Goal: Transaction & Acquisition: Book appointment/travel/reservation

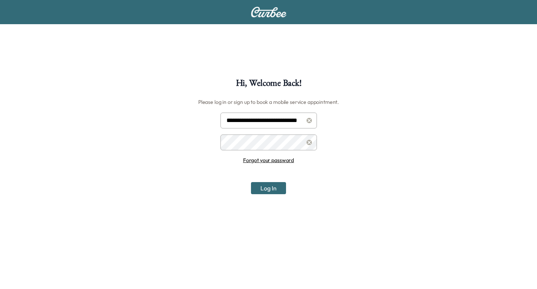
click at [274, 117] on input "**********" at bounding box center [269, 120] width 97 height 16
type input "**********"
click at [277, 184] on button "Log In" at bounding box center [268, 188] width 35 height 12
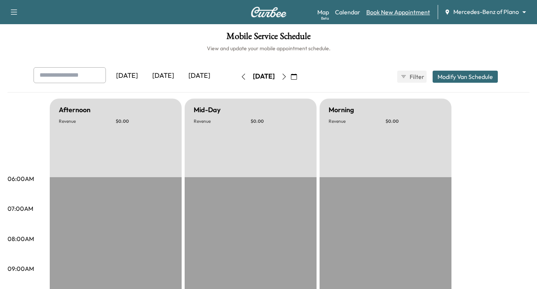
click at [404, 13] on link "Book New Appointment" at bounding box center [399, 12] width 64 height 9
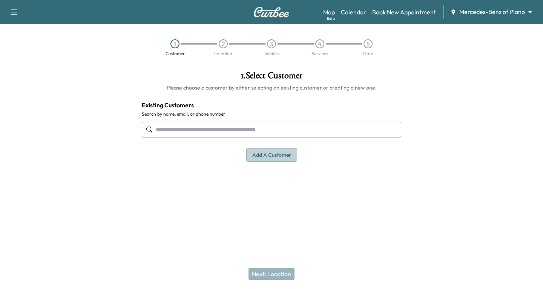
click at [272, 153] on button "Add a customer" at bounding box center [271, 155] width 51 height 14
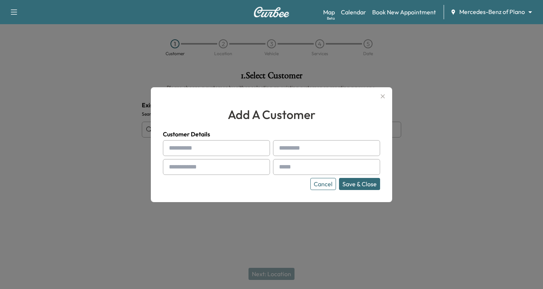
click at [77, 122] on div at bounding box center [271, 144] width 543 height 289
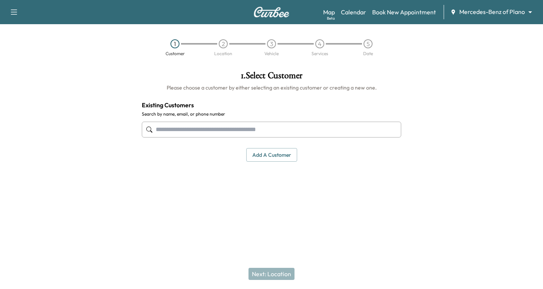
click at [166, 130] on input "text" at bounding box center [271, 129] width 259 height 16
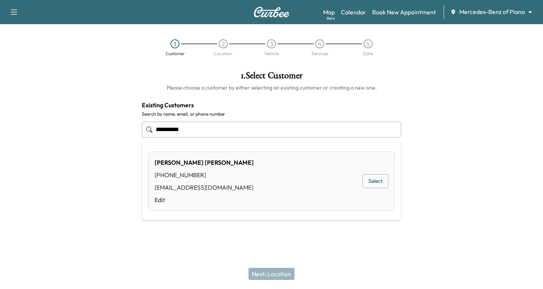
click at [379, 180] on button "Select" at bounding box center [375, 181] width 26 height 14
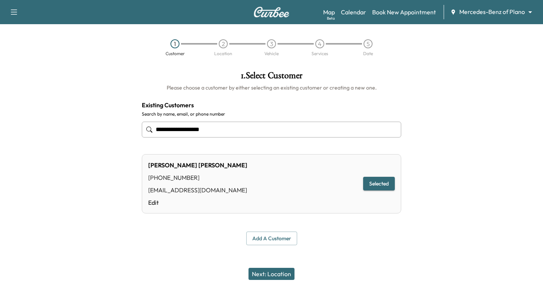
type input "**********"
click at [269, 270] on button "Next: Location" at bounding box center [272, 273] width 46 height 12
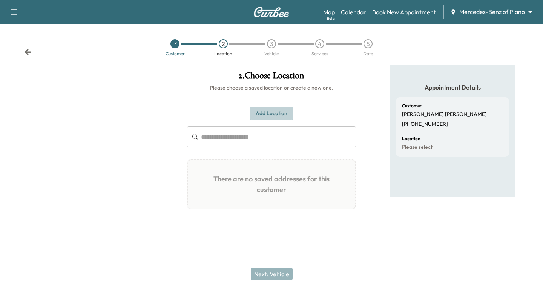
click at [258, 111] on button "Add Location" at bounding box center [272, 113] width 44 height 14
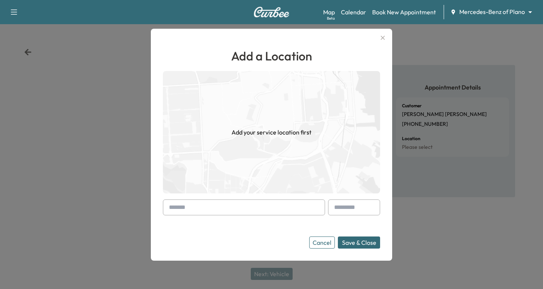
click at [166, 207] on input "text" at bounding box center [244, 207] width 162 height 16
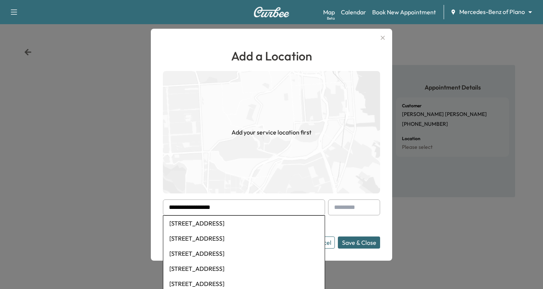
click at [219, 225] on li "[STREET_ADDRESS]" at bounding box center [243, 222] width 161 height 15
type input "**********"
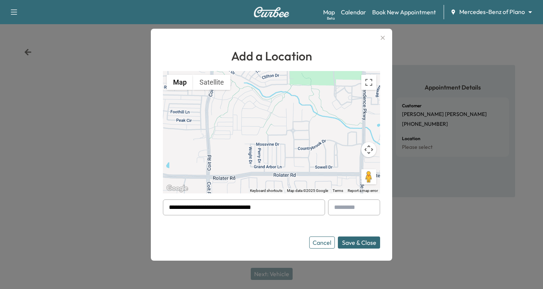
click at [359, 242] on button "Save & Close" at bounding box center [359, 242] width 42 height 12
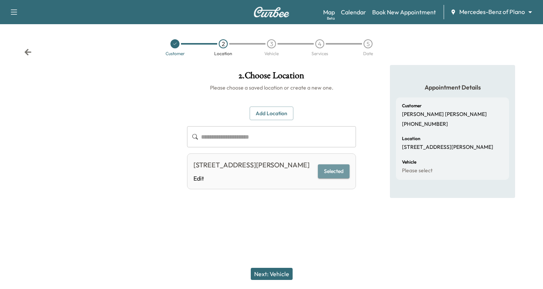
click at [325, 178] on button "Selected" at bounding box center [334, 171] width 32 height 14
click at [270, 269] on button "Next: Vehicle" at bounding box center [272, 273] width 42 height 12
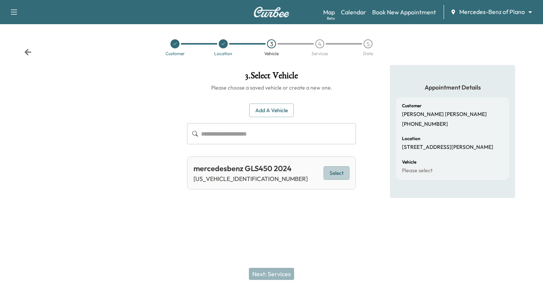
click at [336, 172] on button "Select" at bounding box center [337, 173] width 26 height 14
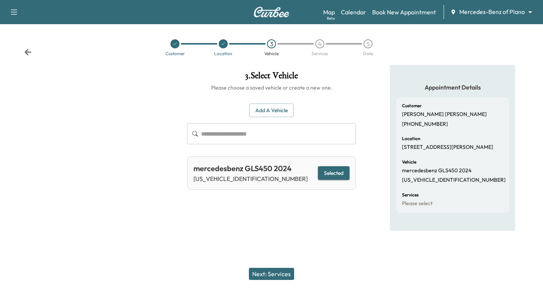
click at [270, 272] on button "Next: Services" at bounding box center [271, 273] width 45 height 12
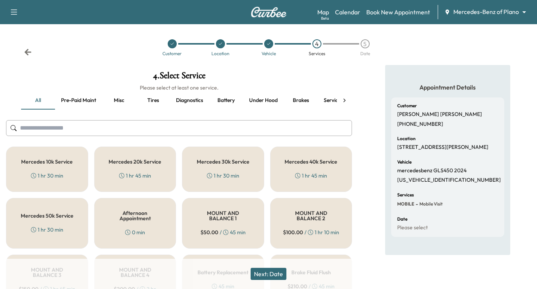
click at [50, 161] on h5 "Mercedes 10k Service" at bounding box center [47, 161] width 52 height 5
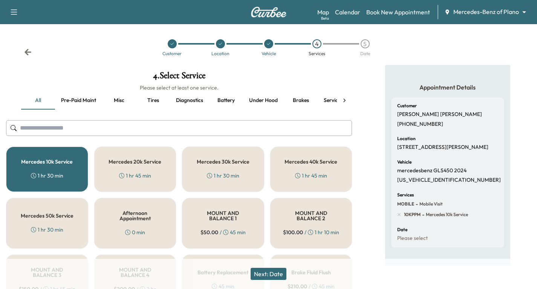
click at [279, 273] on button "Next: Date" at bounding box center [269, 273] width 36 height 12
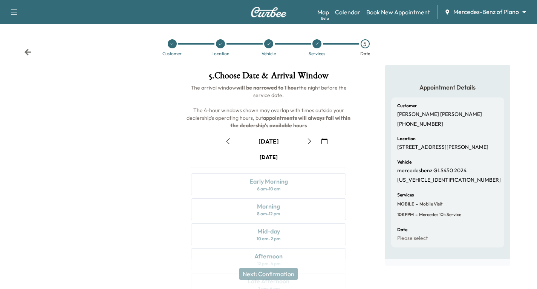
click at [322, 140] on icon "button" at bounding box center [325, 141] width 6 height 6
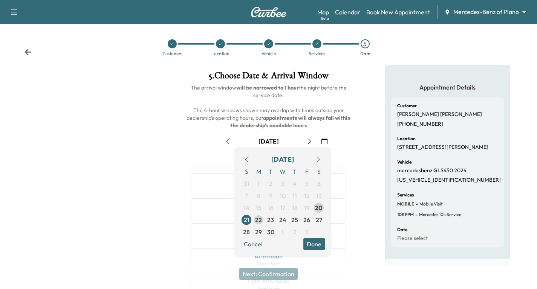
click at [256, 219] on span "22" at bounding box center [258, 219] width 7 height 9
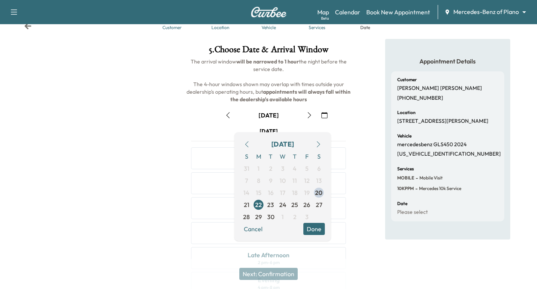
scroll to position [38, 0]
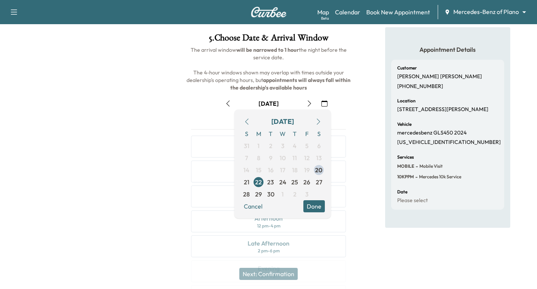
click at [313, 207] on button "Done" at bounding box center [314, 206] width 21 height 12
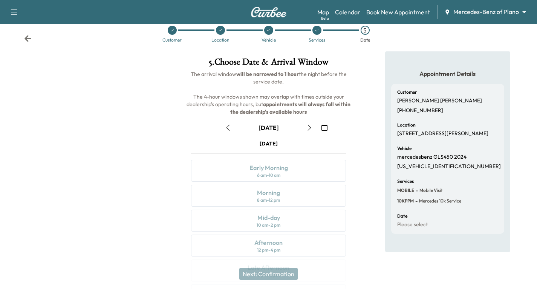
click at [310, 128] on icon "button" at bounding box center [310, 127] width 6 height 6
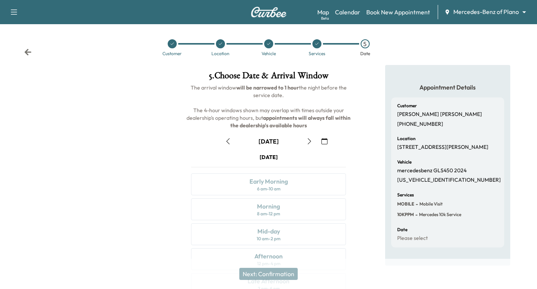
click at [310, 139] on icon "button" at bounding box center [310, 141] width 6 height 6
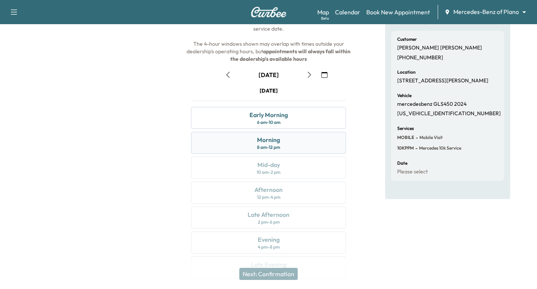
scroll to position [75, 0]
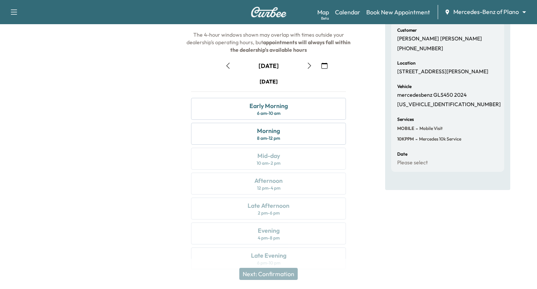
click at [227, 65] on icon "button" at bounding box center [227, 66] width 3 height 6
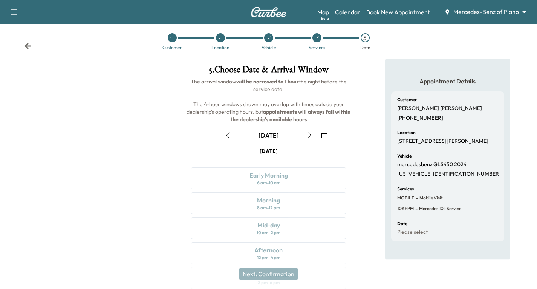
scroll to position [0, 0]
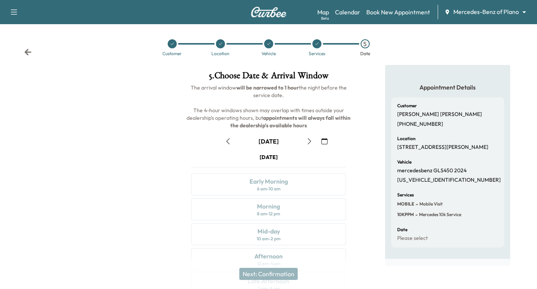
click at [307, 142] on icon "button" at bounding box center [310, 141] width 6 height 6
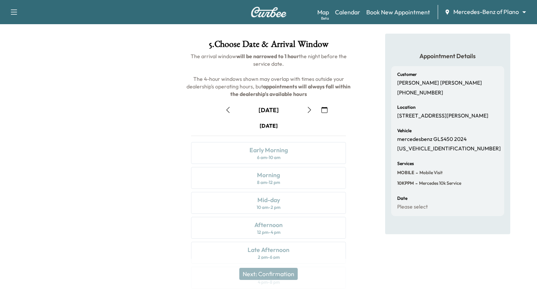
scroll to position [89, 0]
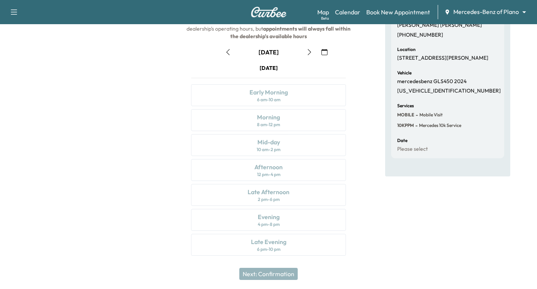
click at [309, 52] on icon "button" at bounding box center [310, 52] width 6 height 6
click at [310, 52] on icon "button" at bounding box center [310, 52] width 6 height 6
click at [229, 51] on icon "button" at bounding box center [228, 52] width 6 height 6
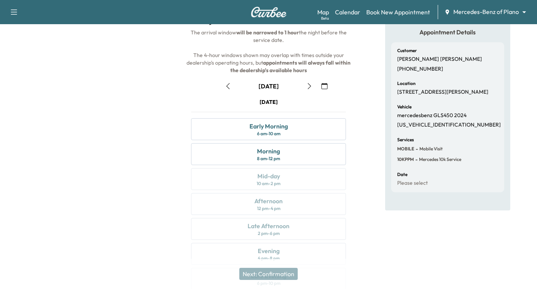
scroll to position [0, 0]
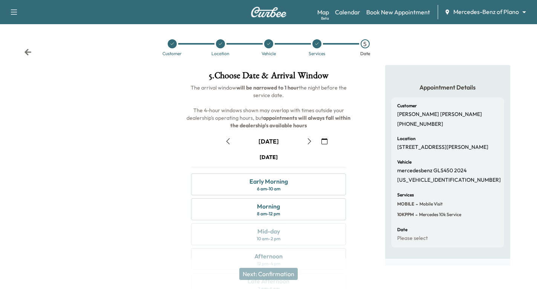
click at [24, 52] on icon at bounding box center [28, 52] width 8 height 8
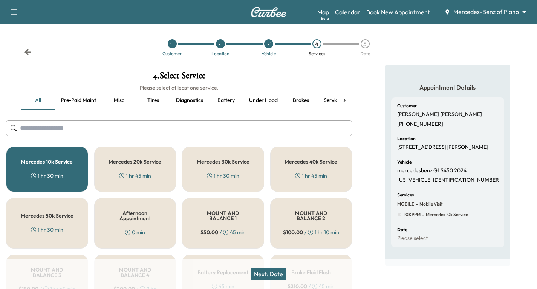
click at [28, 50] on icon at bounding box center [28, 52] width 7 height 6
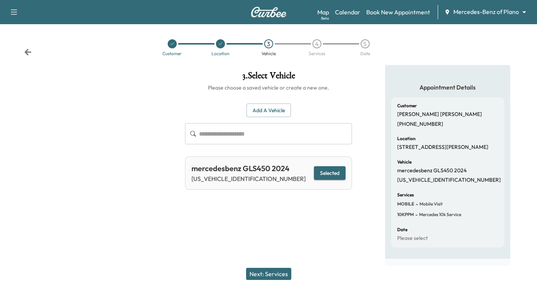
click at [27, 51] on icon at bounding box center [28, 52] width 7 height 6
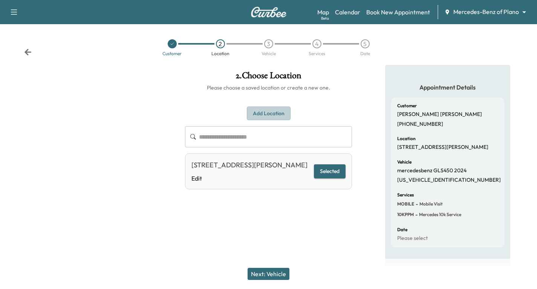
click at [258, 111] on button "Add Location" at bounding box center [269, 113] width 44 height 14
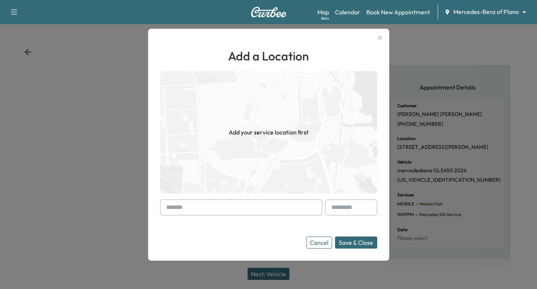
drag, startPoint x: 169, startPoint y: 204, endPoint x: 151, endPoint y: 214, distance: 20.6
click at [160, 208] on div "Add a Location Add your service location first Cancel Save & Close" at bounding box center [268, 145] width 241 height 232
click at [165, 209] on input "text" at bounding box center [241, 207] width 162 height 16
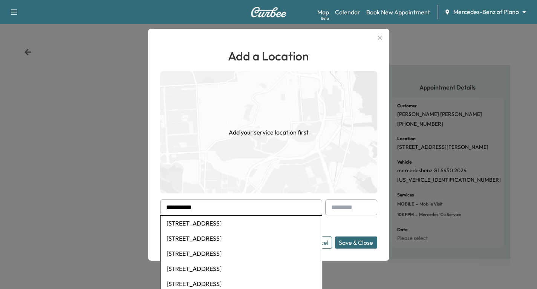
scroll to position [1, 0]
click at [213, 223] on li "[STREET_ADDRESS]" at bounding box center [241, 222] width 161 height 15
type input "**********"
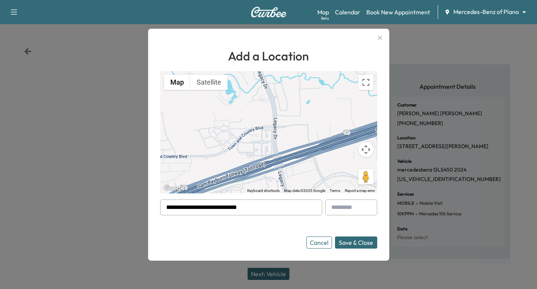
click at [359, 240] on button "Save & Close" at bounding box center [356, 242] width 42 height 12
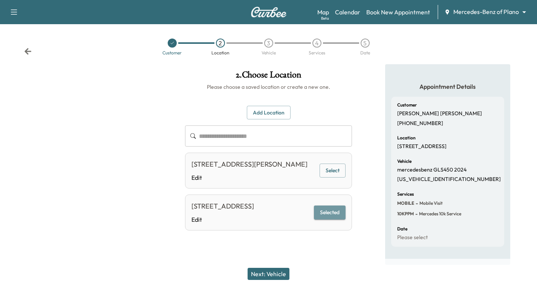
click at [326, 219] on button "Selected" at bounding box center [330, 212] width 32 height 14
click at [275, 273] on button "Next: Vehicle" at bounding box center [269, 273] width 42 height 12
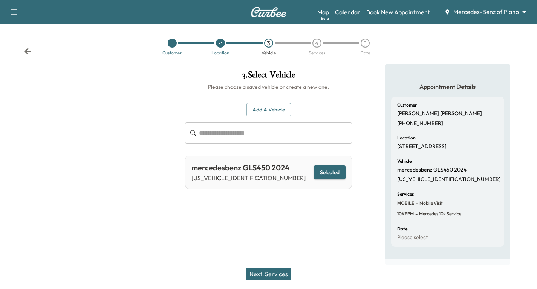
click at [333, 170] on button "Selected" at bounding box center [330, 172] width 32 height 14
click at [268, 274] on button "Next: Services" at bounding box center [268, 273] width 45 height 12
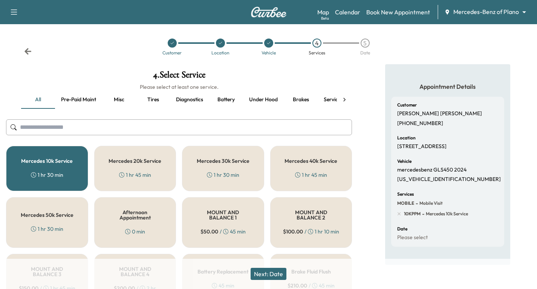
click at [270, 271] on button "Next: Date" at bounding box center [269, 273] width 36 height 12
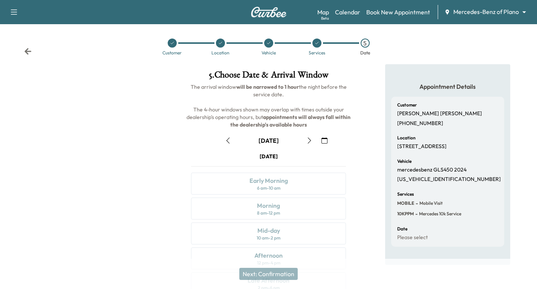
click at [307, 140] on icon "button" at bounding box center [310, 140] width 6 height 6
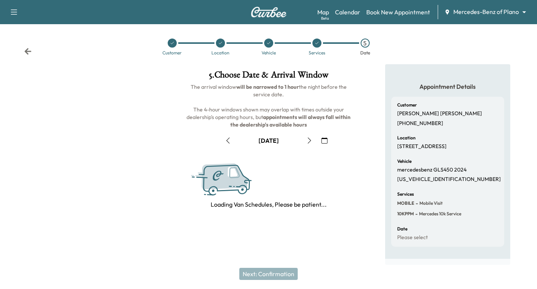
click at [307, 140] on icon "button" at bounding box center [310, 140] width 6 height 6
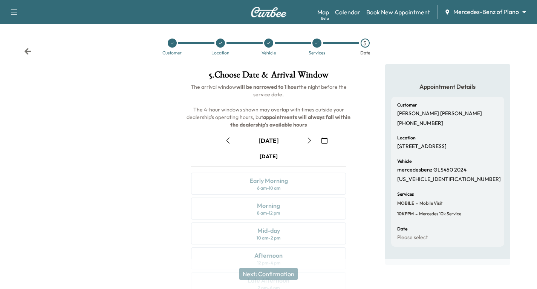
click at [307, 140] on icon "button" at bounding box center [310, 140] width 6 height 6
click at [298, 207] on div "Morning 8 am - 12 pm" at bounding box center [268, 208] width 155 height 22
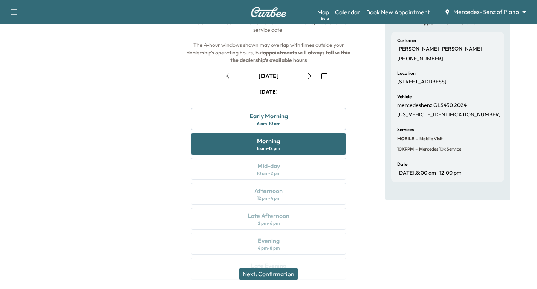
scroll to position [76, 0]
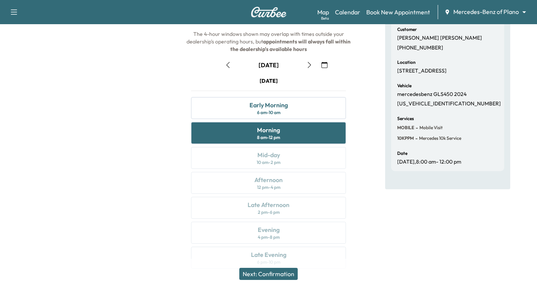
click at [274, 272] on button "Next: Confirmation" at bounding box center [268, 273] width 58 height 12
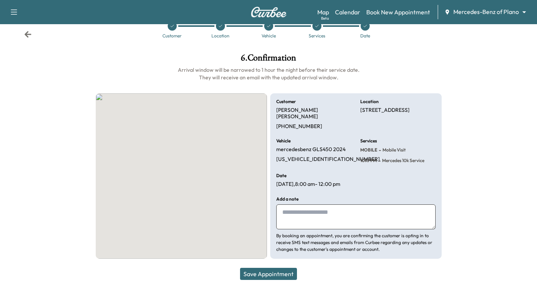
scroll to position [18, 0]
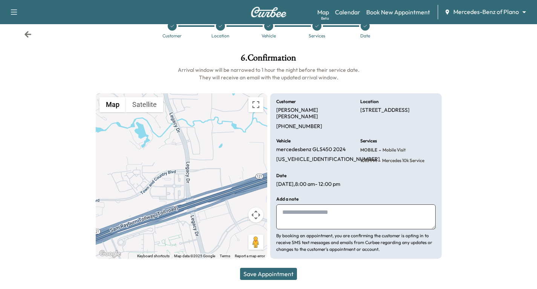
click at [291, 216] on textarea at bounding box center [356, 216] width 160 height 25
type textarea "**********"
click at [278, 278] on button "Save Appointment" at bounding box center [268, 273] width 57 height 12
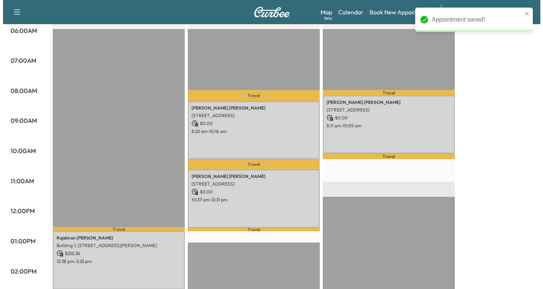
scroll to position [151, 0]
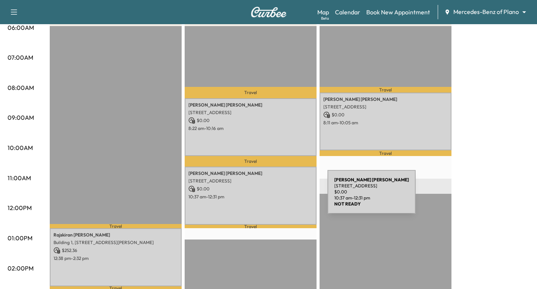
click at [271, 196] on p "10:37 am - 12:31 pm" at bounding box center [251, 196] width 124 height 6
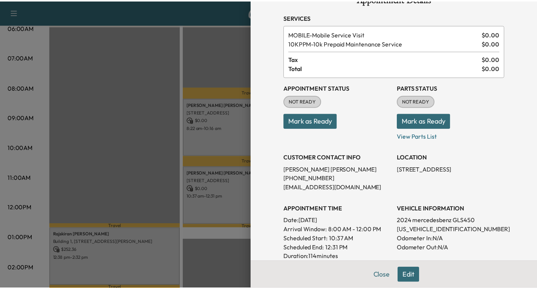
scroll to position [38, 0]
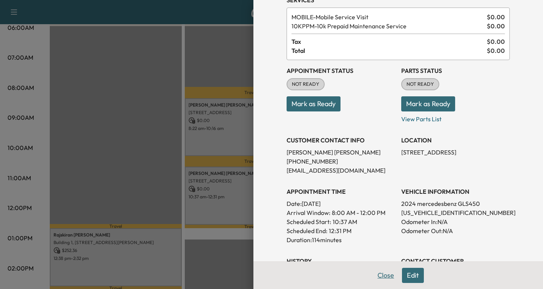
click at [381, 274] on button "Close" at bounding box center [386, 274] width 26 height 15
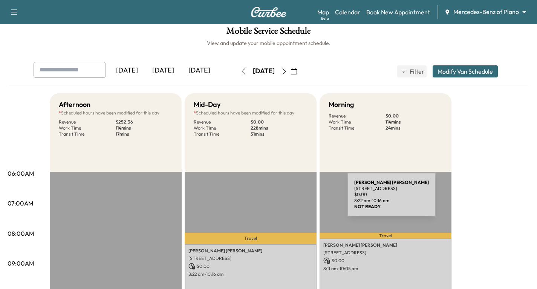
scroll to position [0, 0]
